Goal: Information Seeking & Learning: Learn about a topic

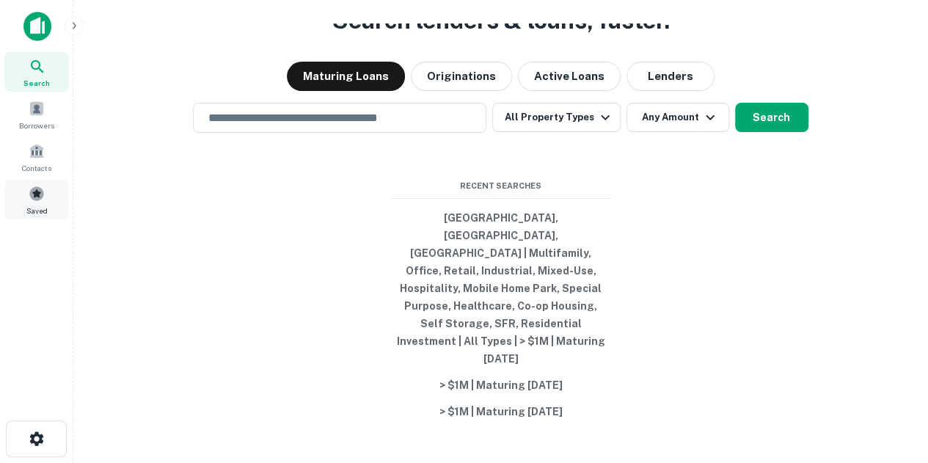
click at [53, 188] on div "Saved" at bounding box center [36, 200] width 65 height 40
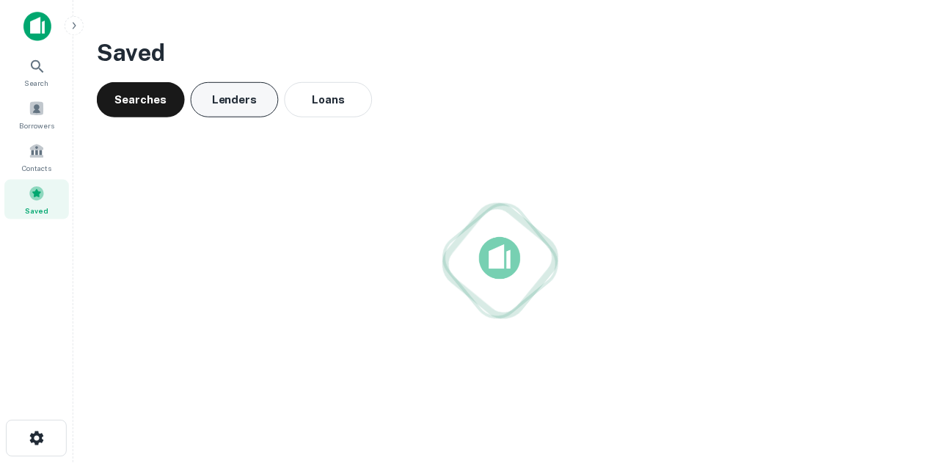
click at [250, 106] on button "Lenders" at bounding box center [235, 99] width 88 height 35
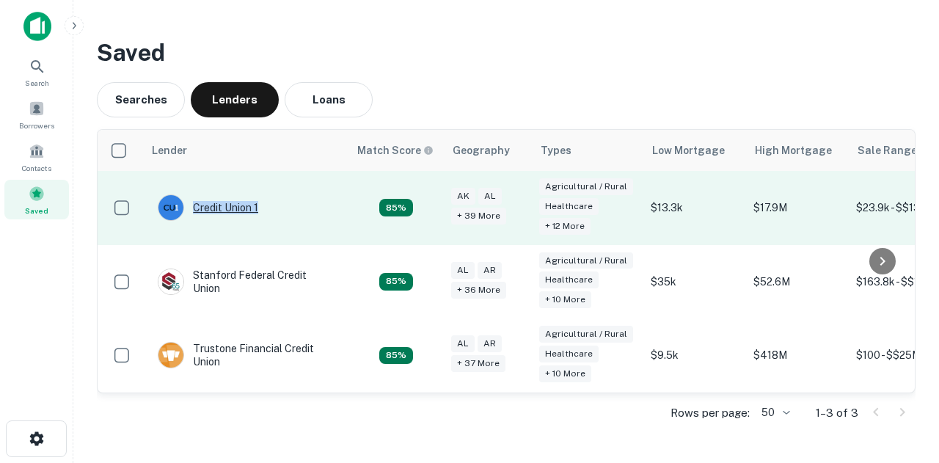
click at [258, 206] on td "Credit Union 1" at bounding box center [207, 207] width 115 height 41
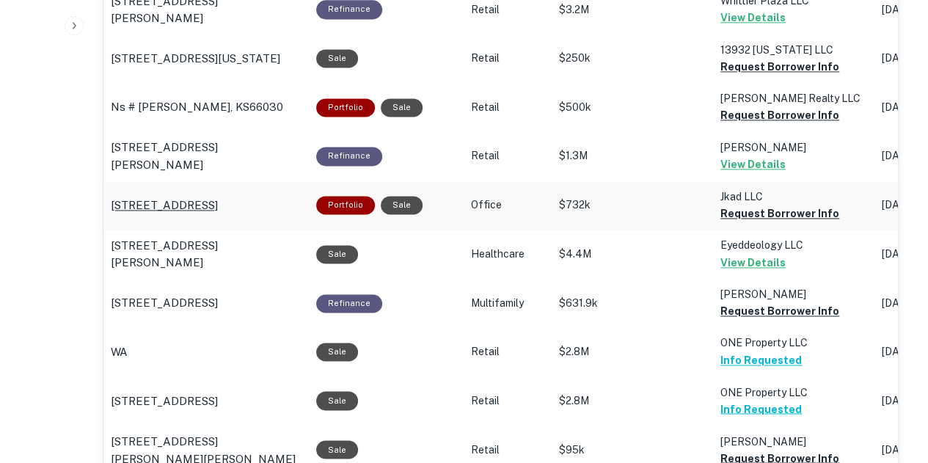
scroll to position [660, 0]
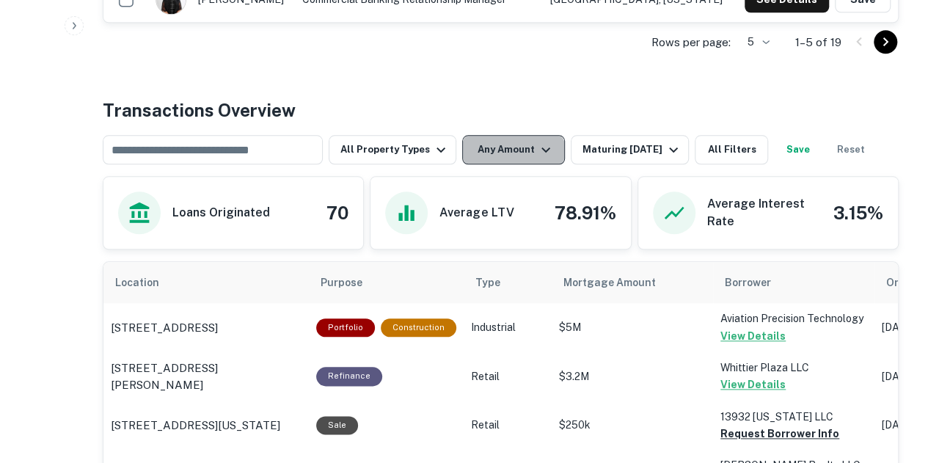
click at [514, 159] on button "Any Amount" at bounding box center [513, 149] width 103 height 29
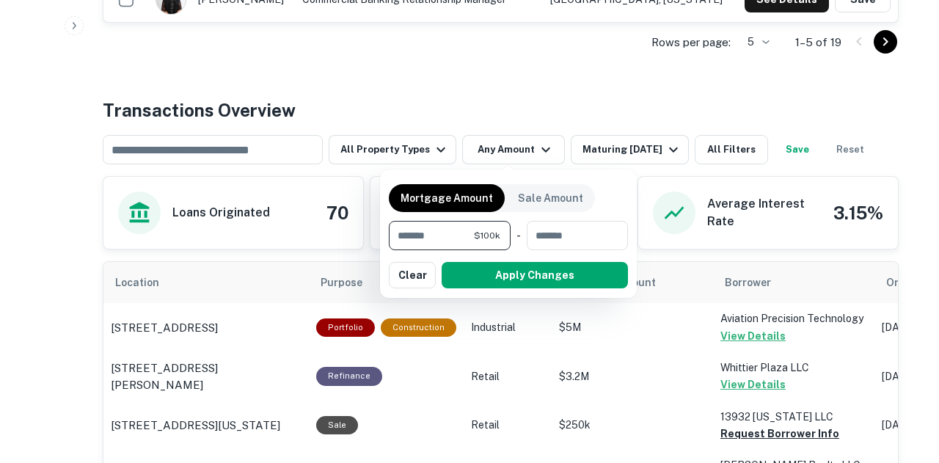
type input "*******"
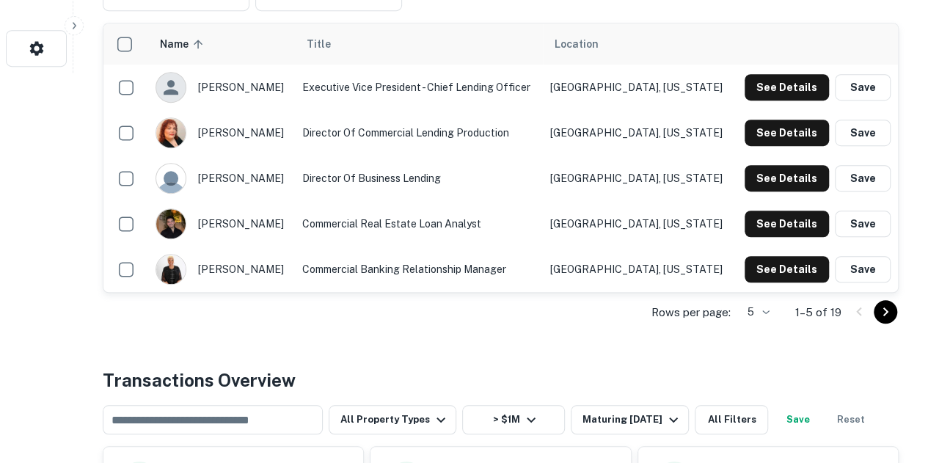
scroll to position [440, 0]
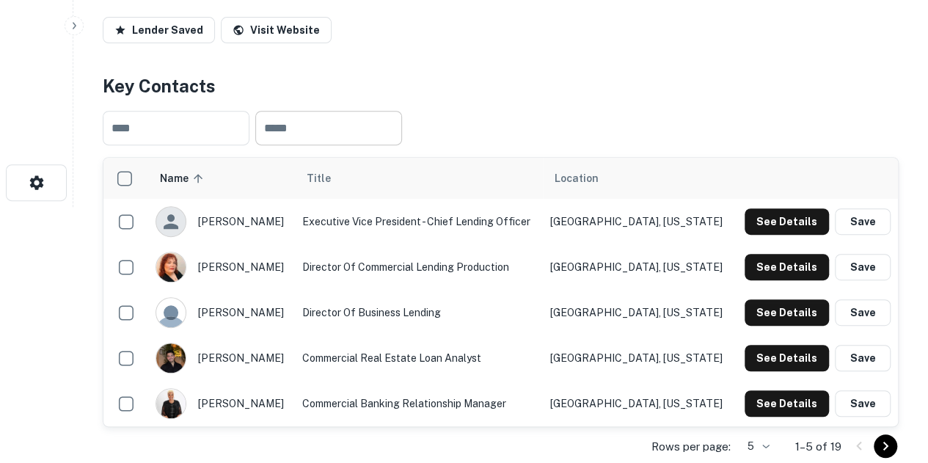
scroll to position [110, 0]
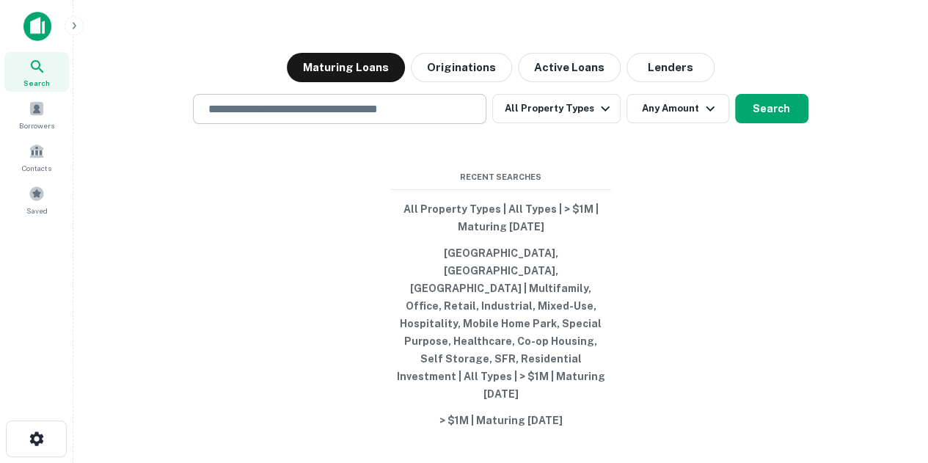
click at [261, 117] on input "text" at bounding box center [339, 108] width 280 height 17
click at [353, 124] on div "​" at bounding box center [339, 109] width 293 height 30
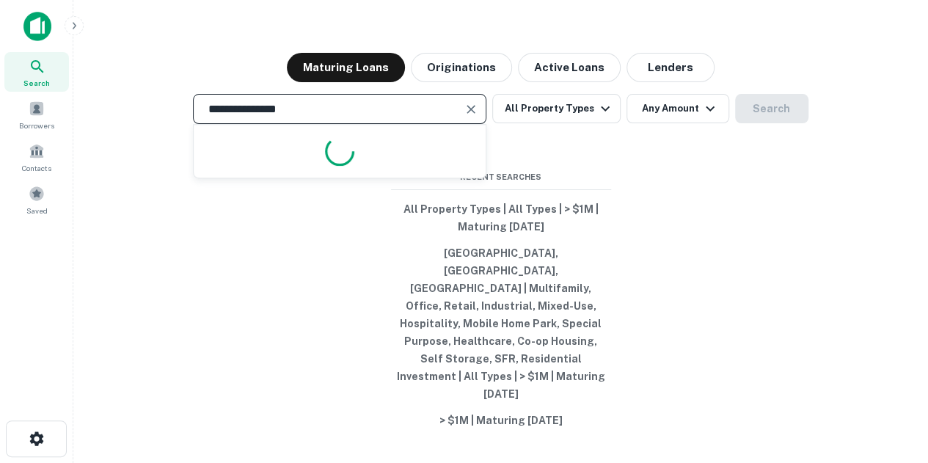
type input "**********"
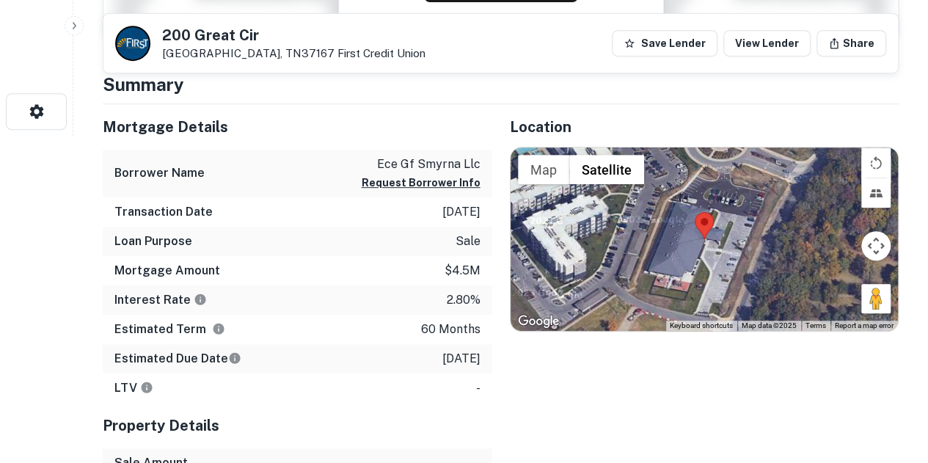
scroll to position [73, 0]
